Goal: Find specific page/section: Find specific page/section

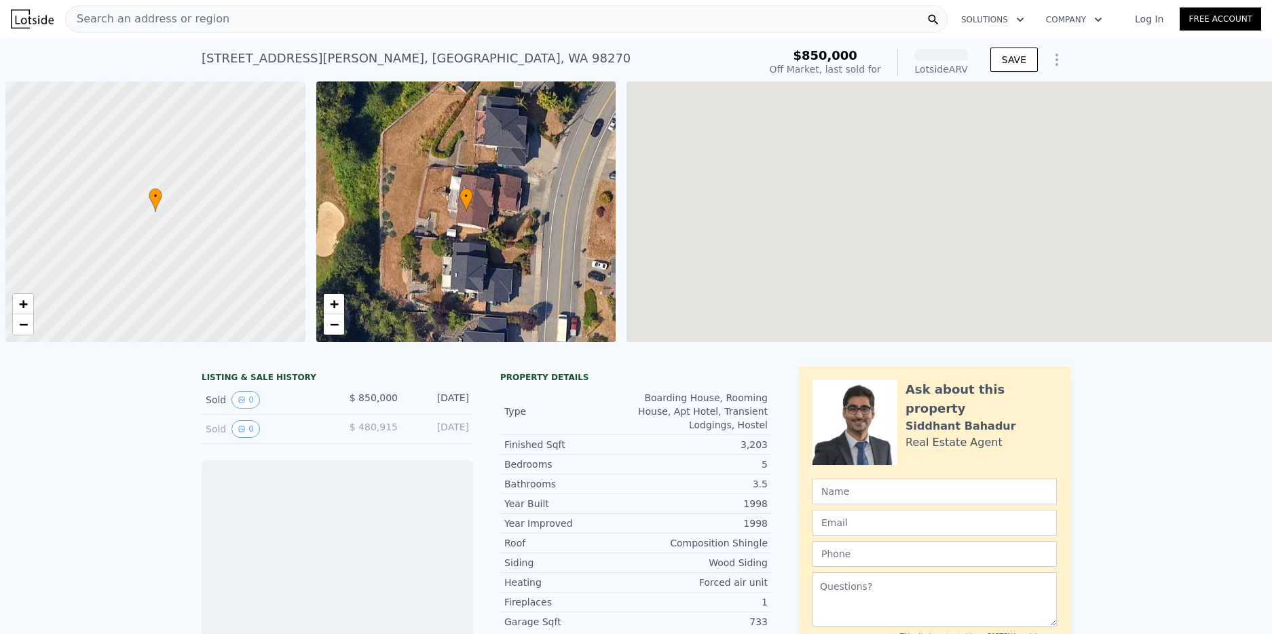
scroll to position [0, 5]
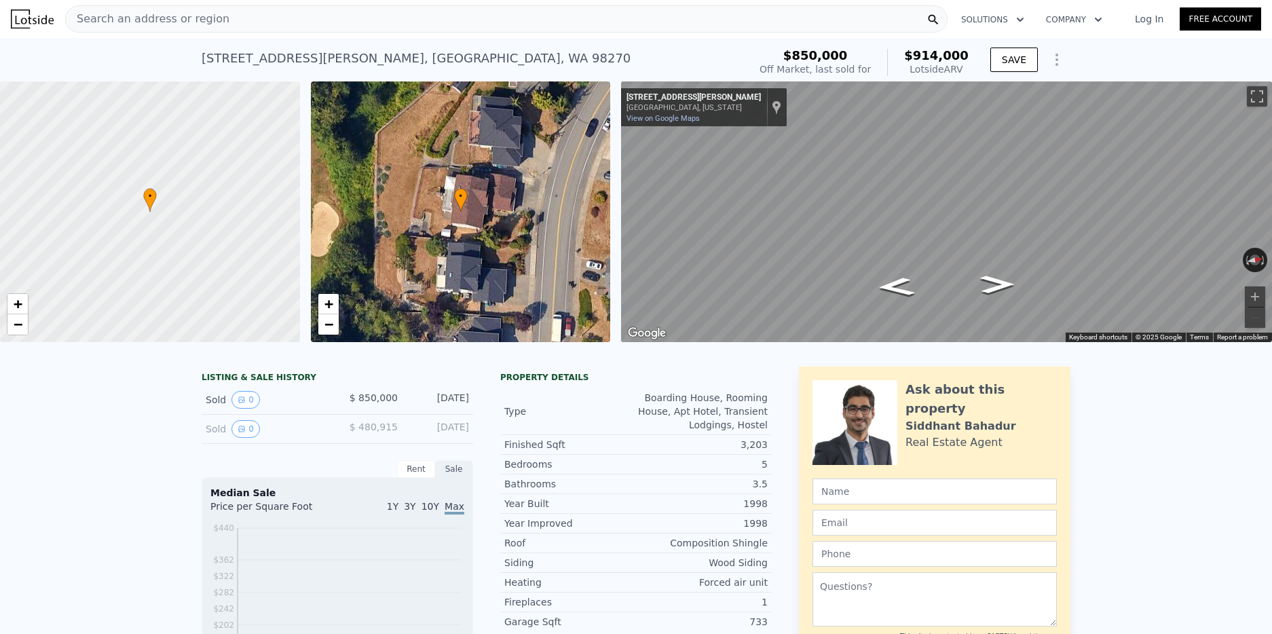
click at [227, 20] on div "Search an address or region" at bounding box center [506, 18] width 883 height 27
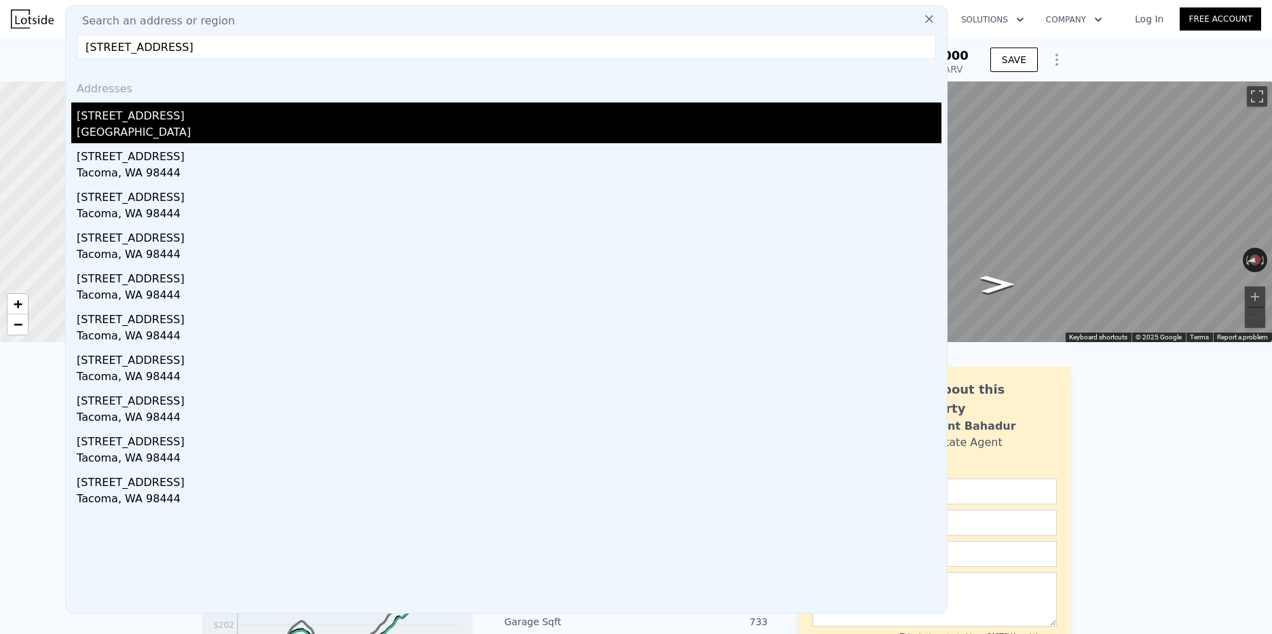
type input "[STREET_ADDRESS]"
click at [149, 118] on div "[STREET_ADDRESS]" at bounding box center [509, 114] width 865 height 22
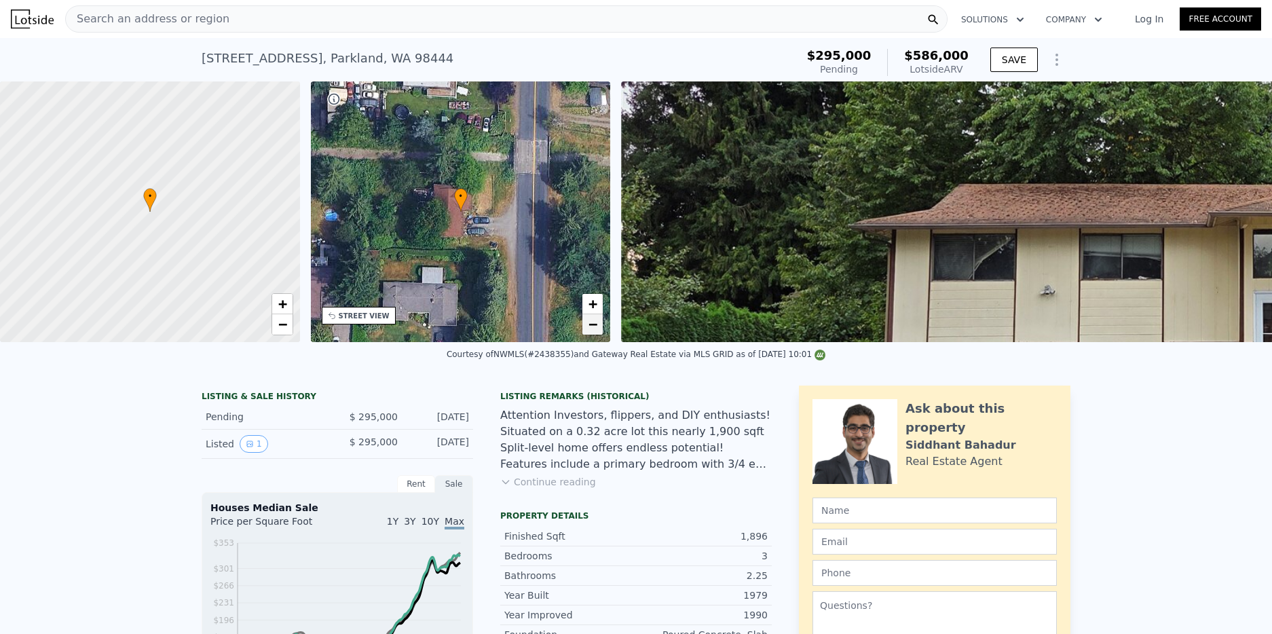
click at [589, 331] on span "−" at bounding box center [593, 324] width 9 height 17
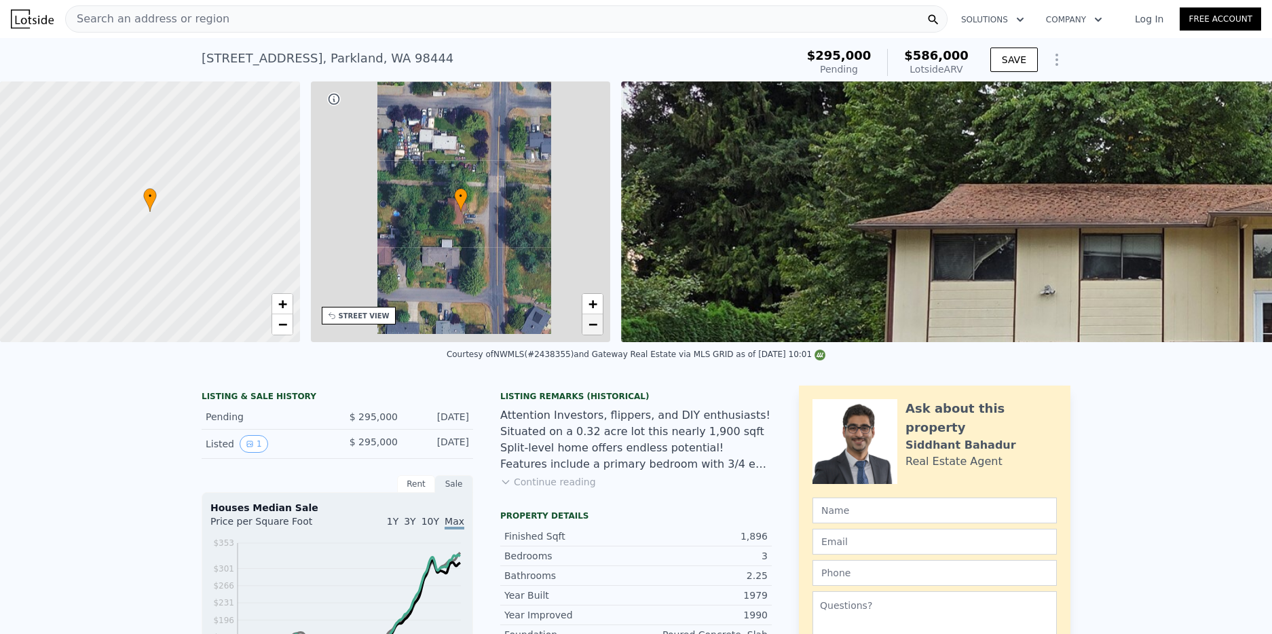
click at [589, 331] on span "−" at bounding box center [593, 324] width 9 height 17
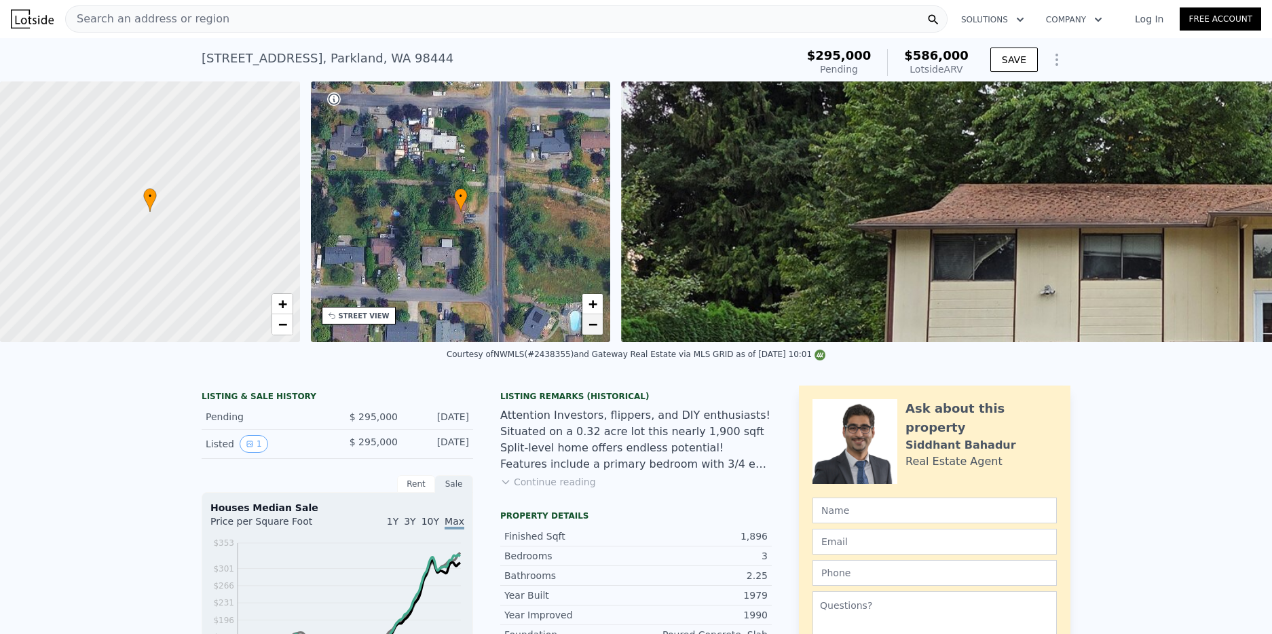
click at [589, 331] on span "−" at bounding box center [593, 324] width 9 height 17
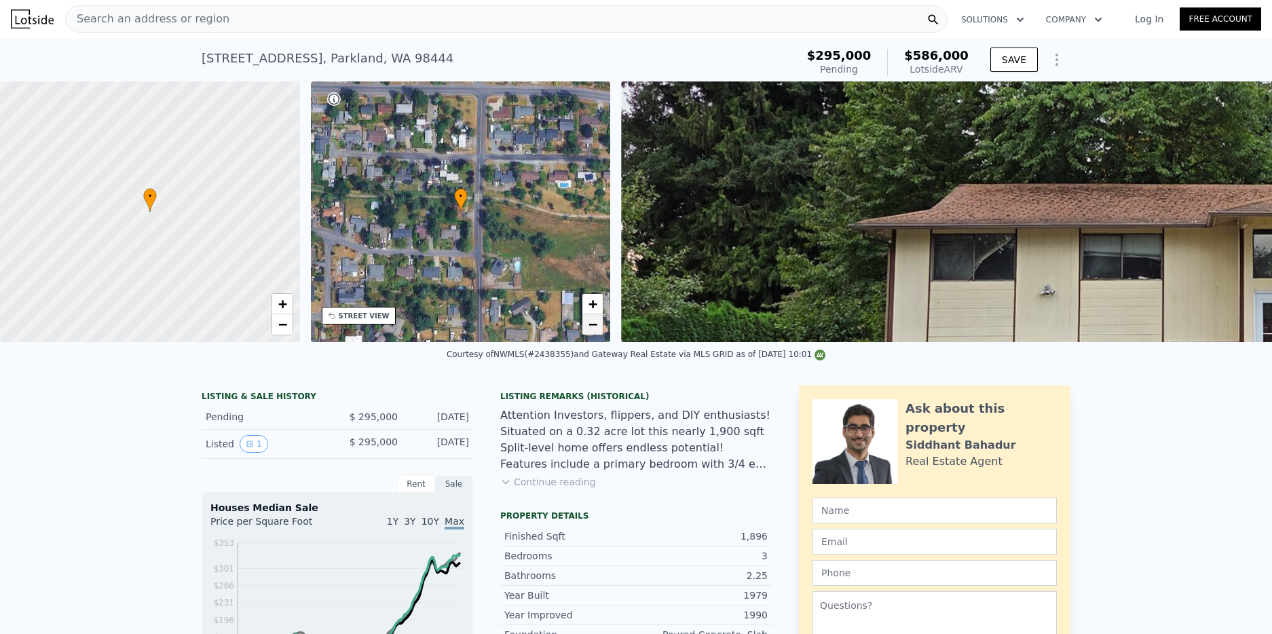
click at [589, 331] on span "−" at bounding box center [593, 324] width 9 height 17
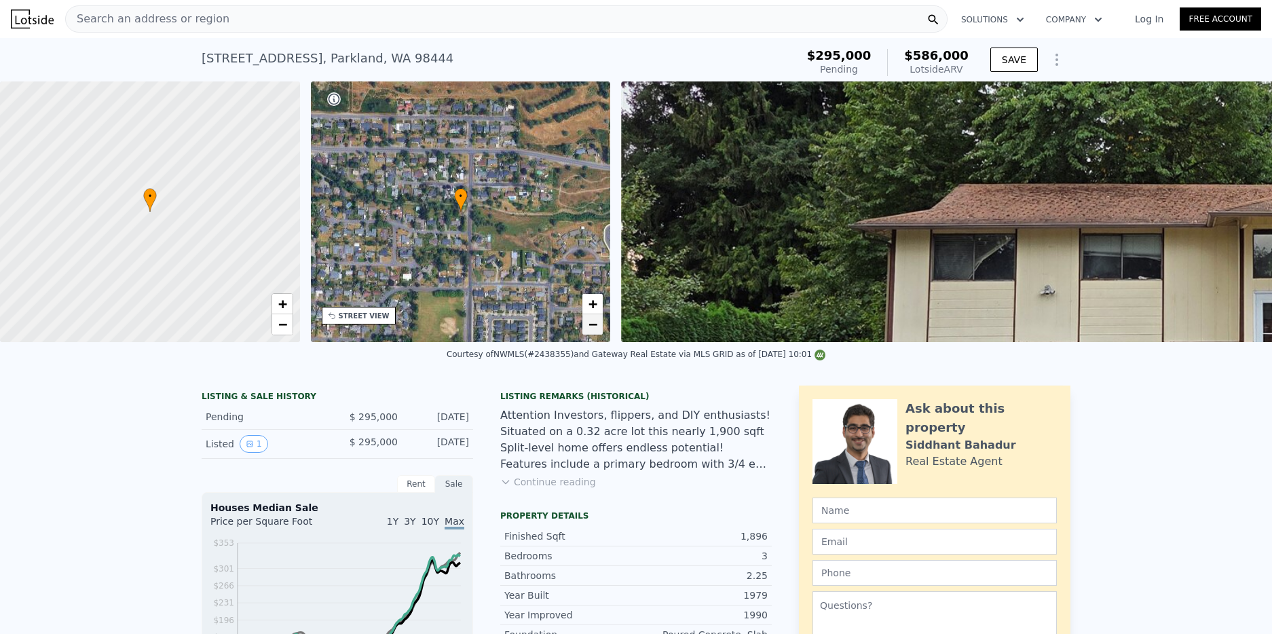
click at [589, 331] on span "−" at bounding box center [593, 324] width 9 height 17
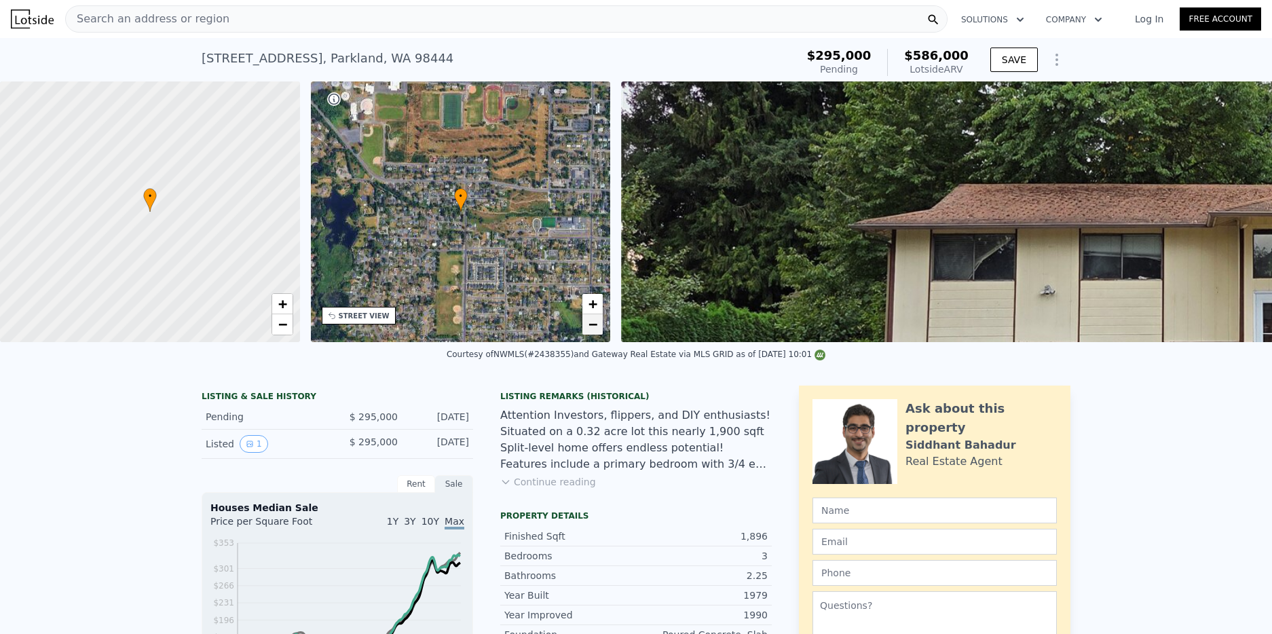
click at [589, 331] on span "−" at bounding box center [593, 324] width 9 height 17
